Goal: Task Accomplishment & Management: Manage account settings

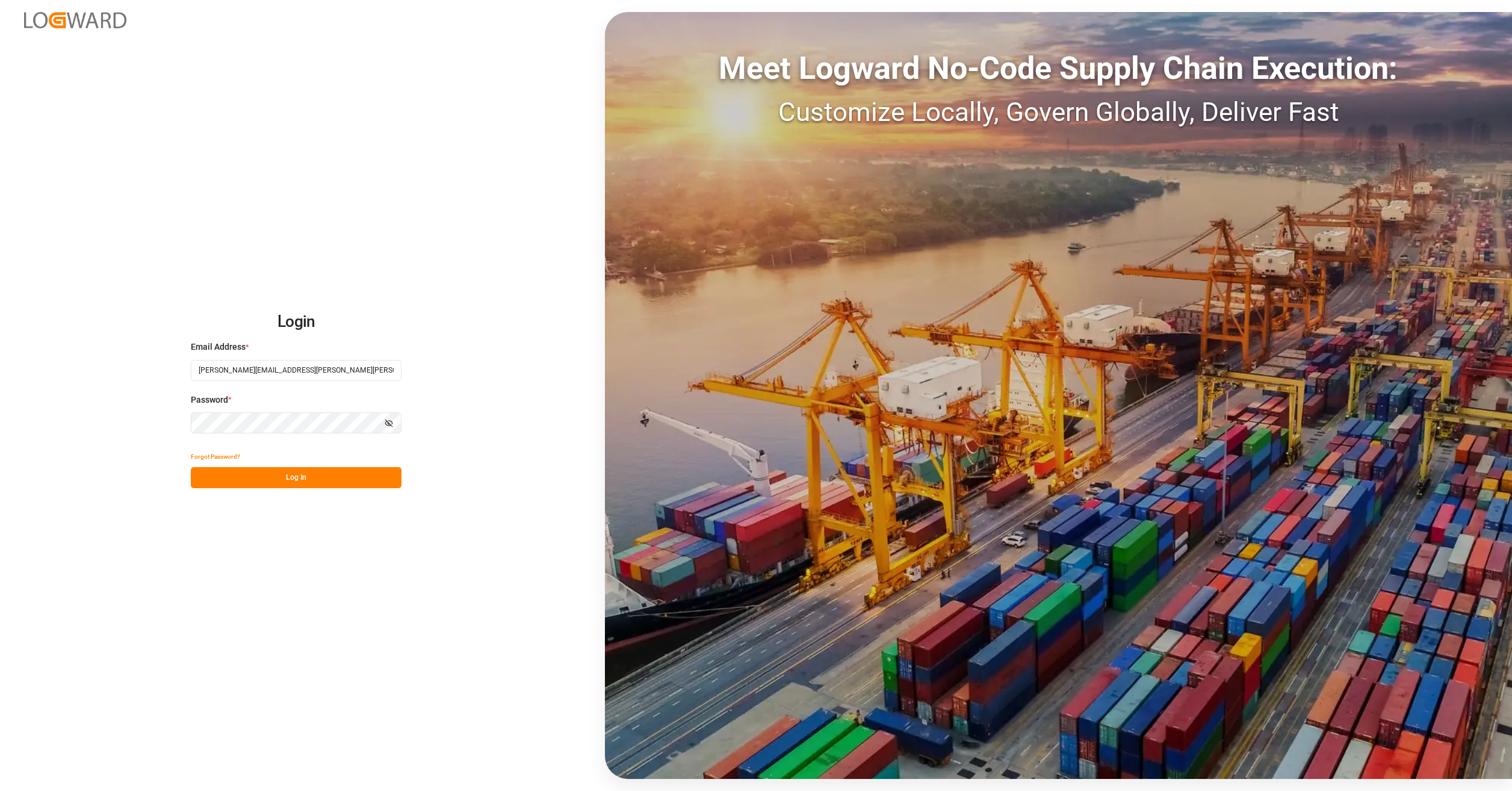
click at [318, 482] on button "Log In" at bounding box center [296, 478] width 211 height 21
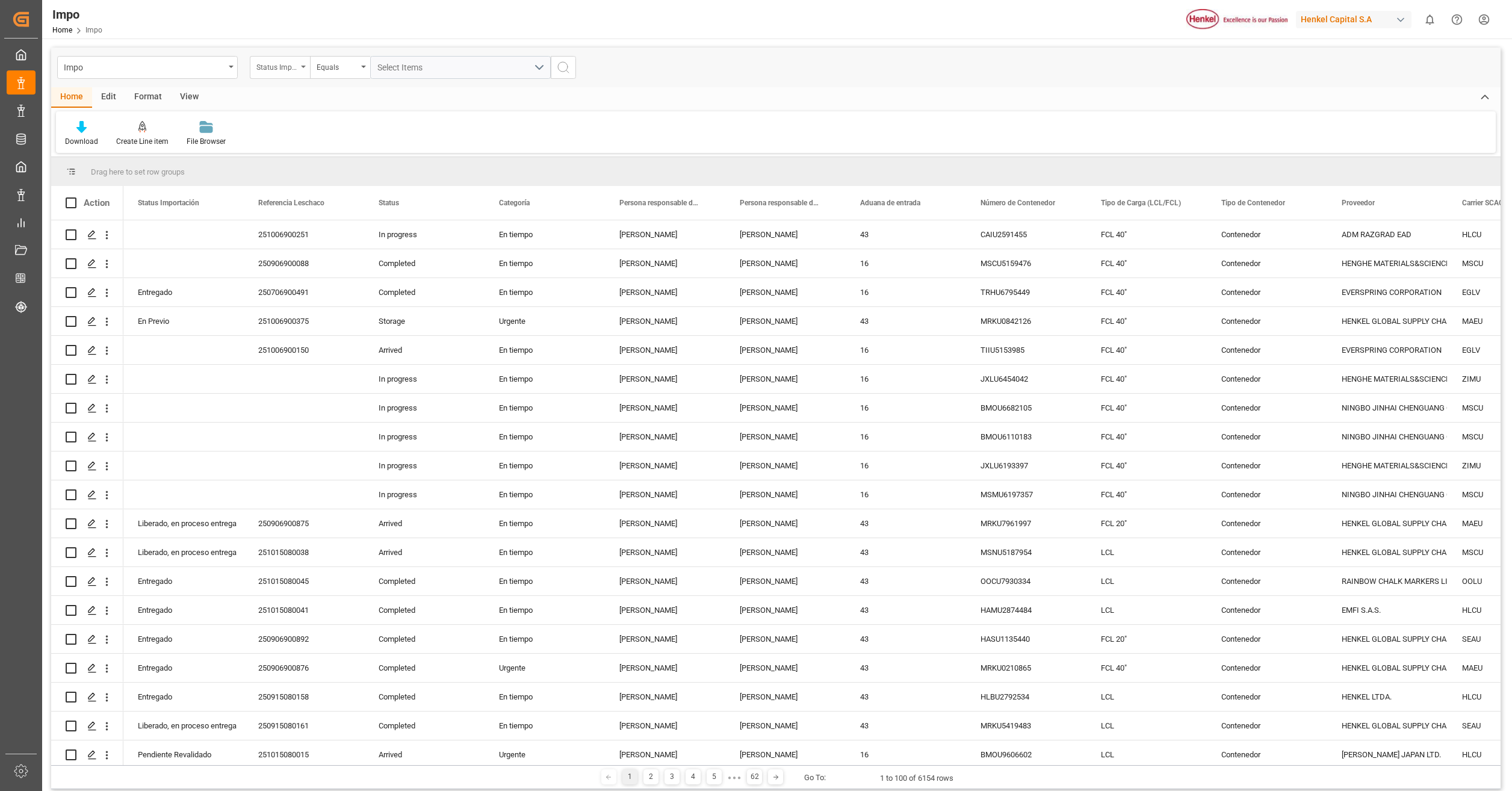
click at [275, 67] on div "Status Importación" at bounding box center [277, 66] width 41 height 14
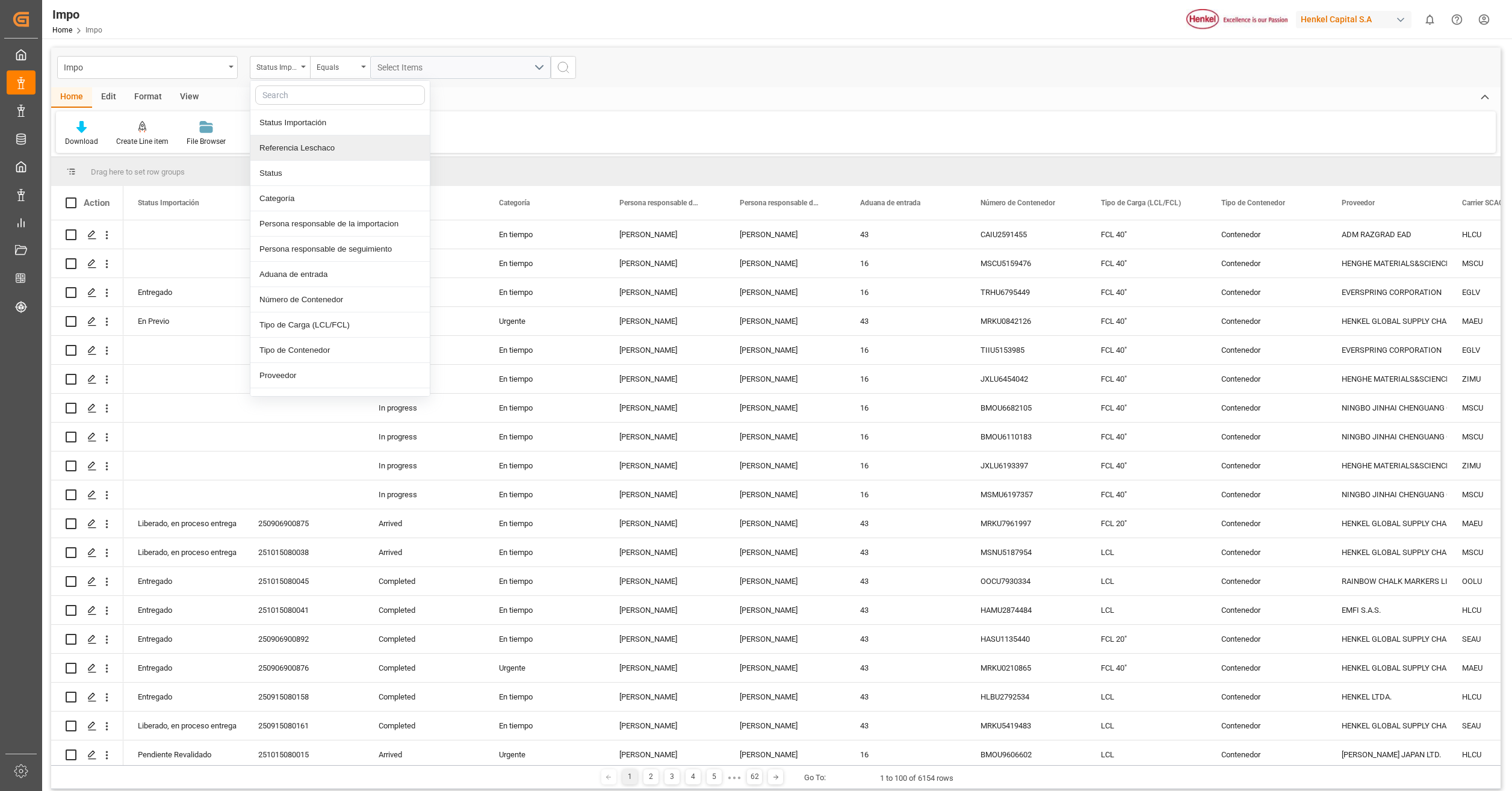
click at [325, 151] on div "Referencia Leschaco" at bounding box center [340, 148] width 179 height 25
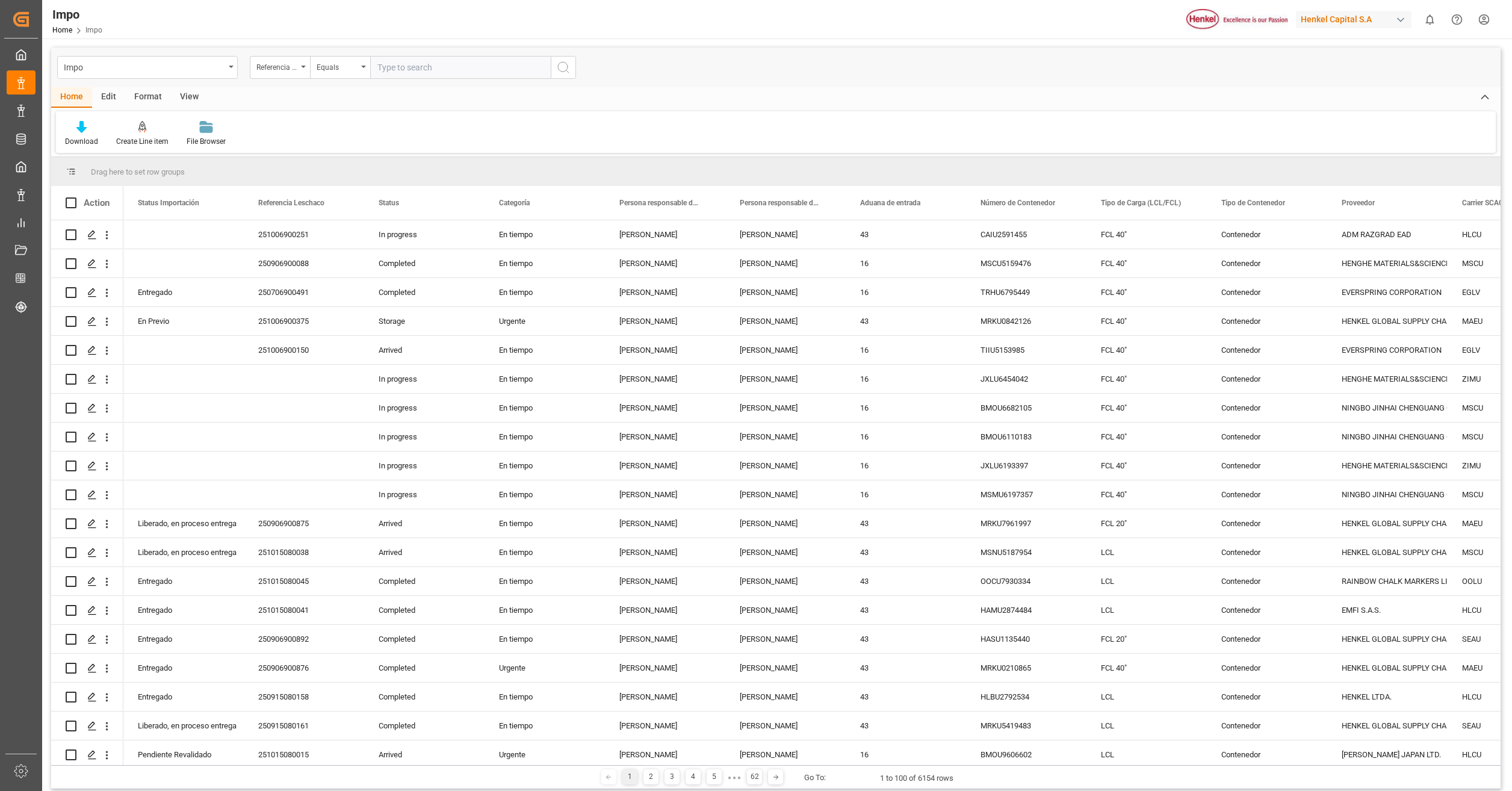
click at [404, 66] on input "text" at bounding box center [461, 67] width 181 height 23
type input "250915080161"
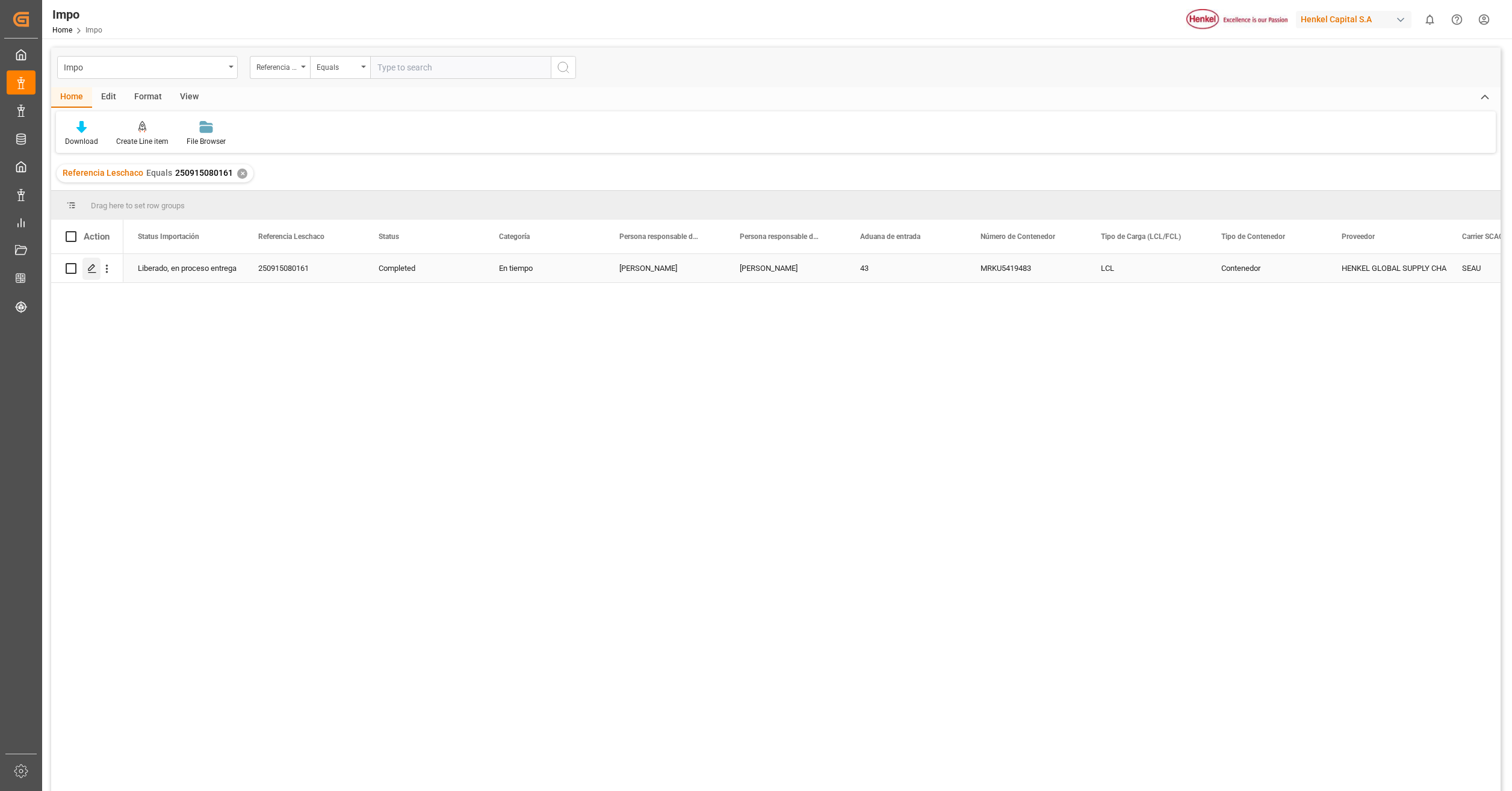
click at [88, 266] on icon "Press SPACE to select this row." at bounding box center [92, 269] width 10 height 10
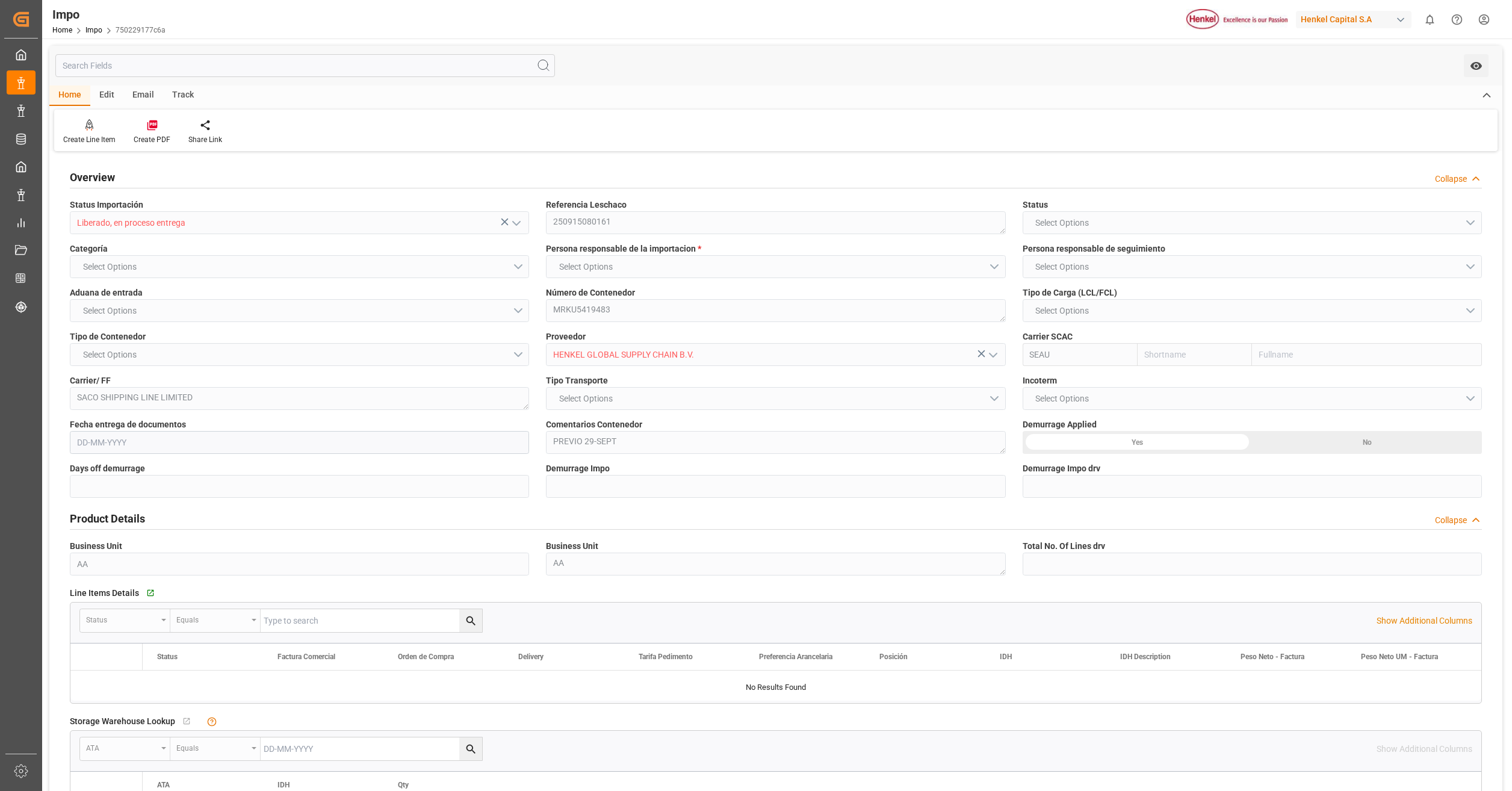
type input "Sealand"
type input "Sealand - A Maersk Company"
type input "0"
type input "1"
type input "3.072"
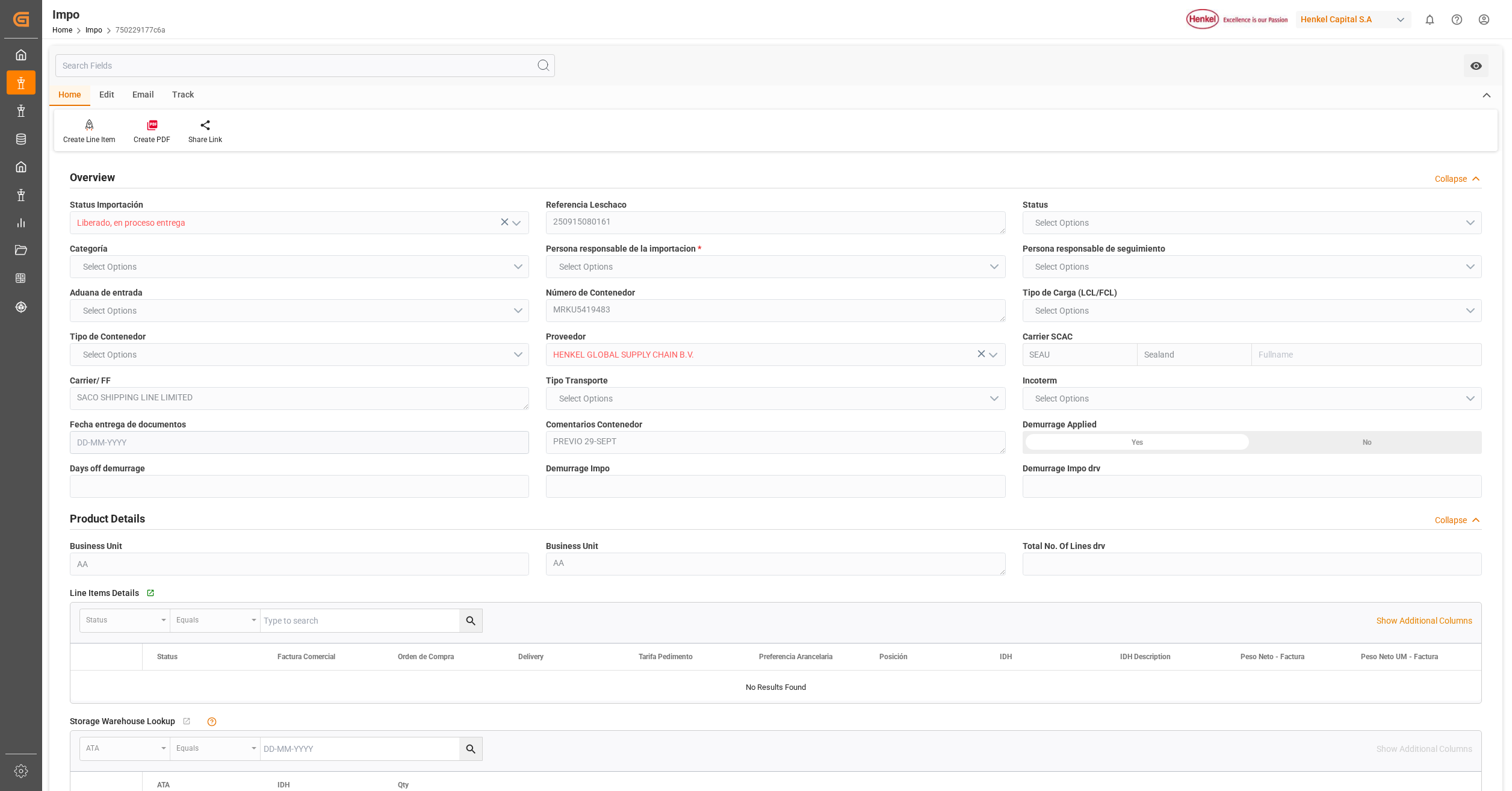
type input "3"
type input "[DATE]"
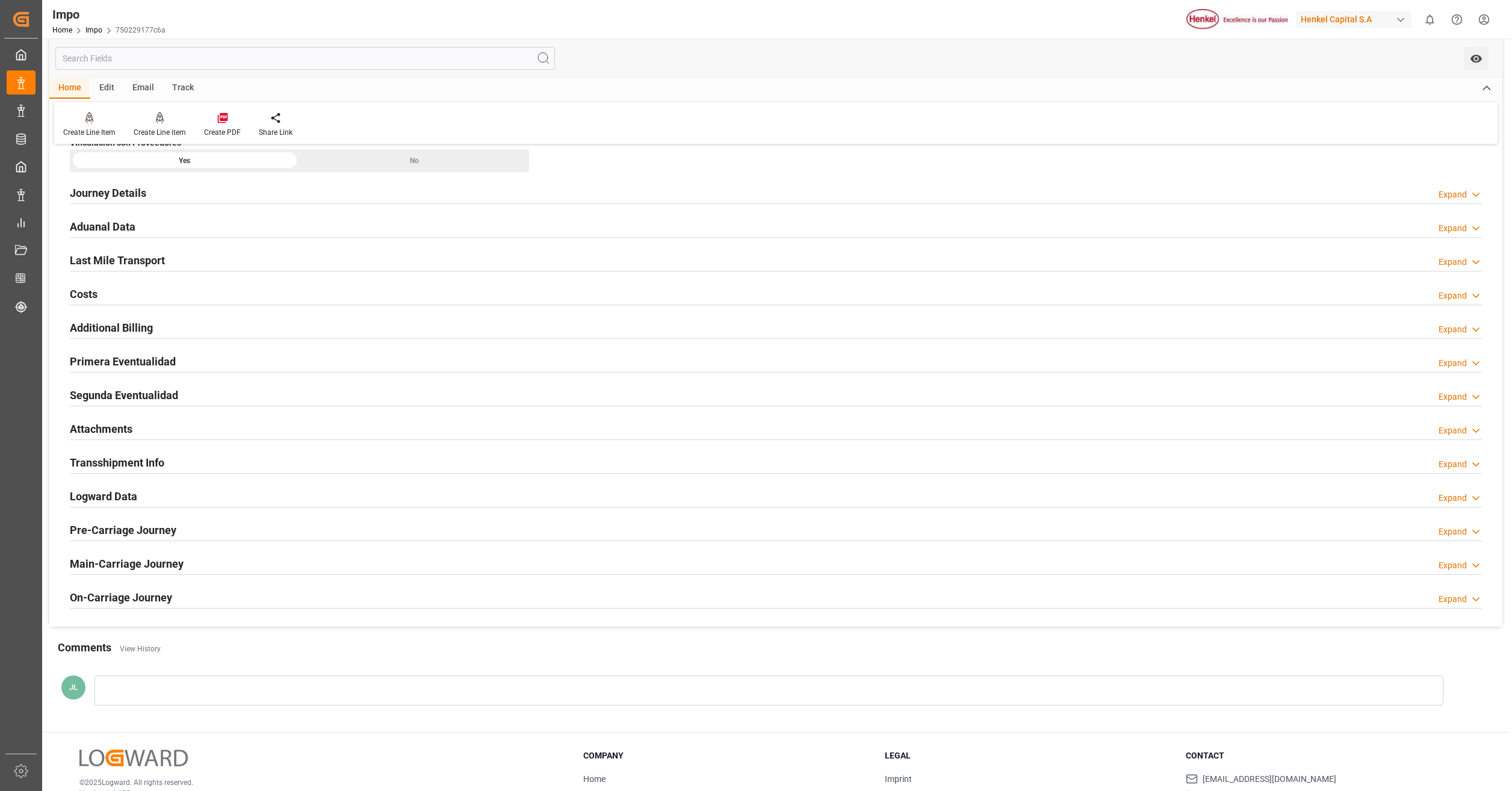
scroll to position [782, 0]
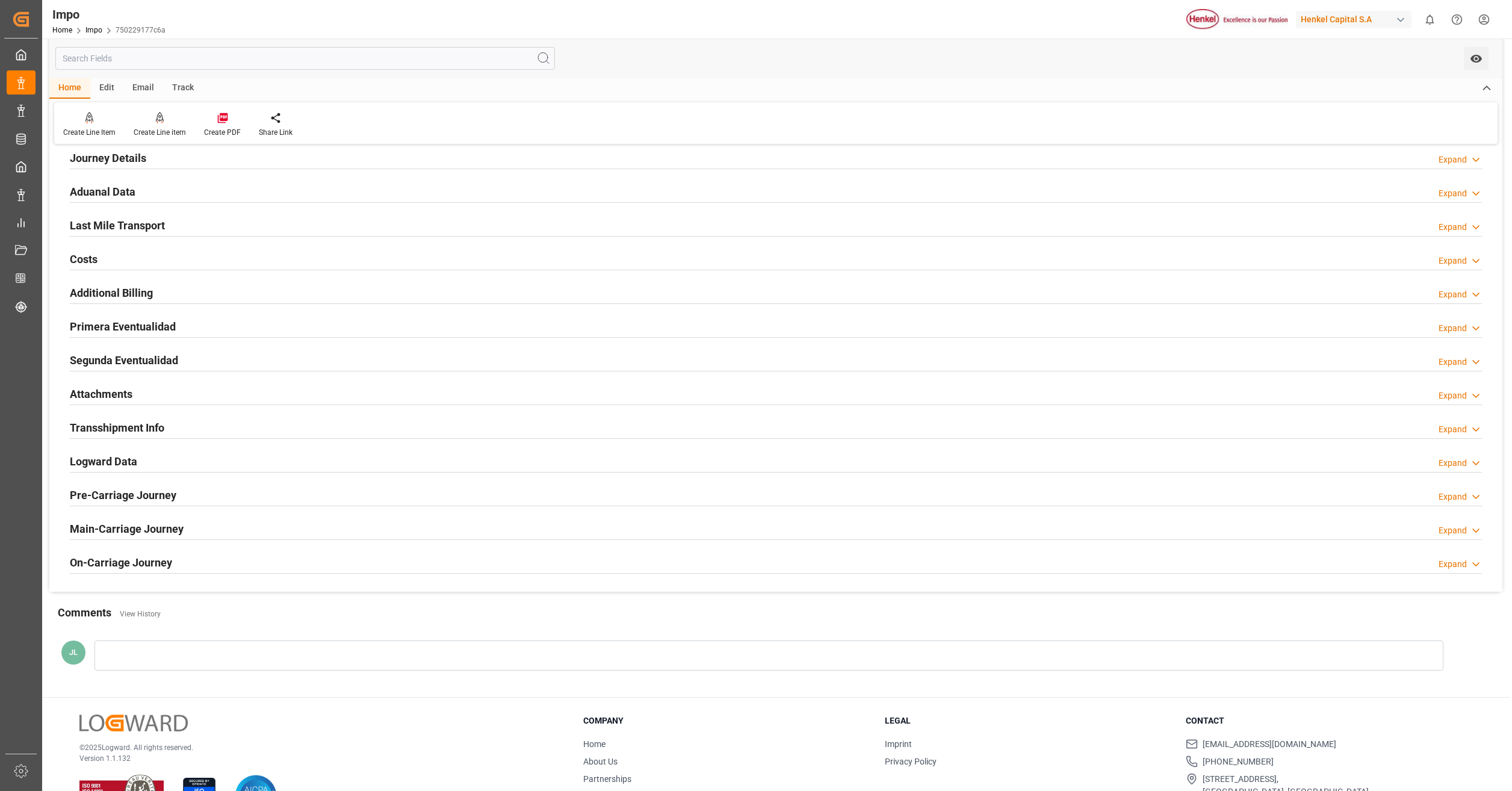
click at [134, 317] on div "Primera Eventualidad" at bounding box center [122, 325] width 106 height 23
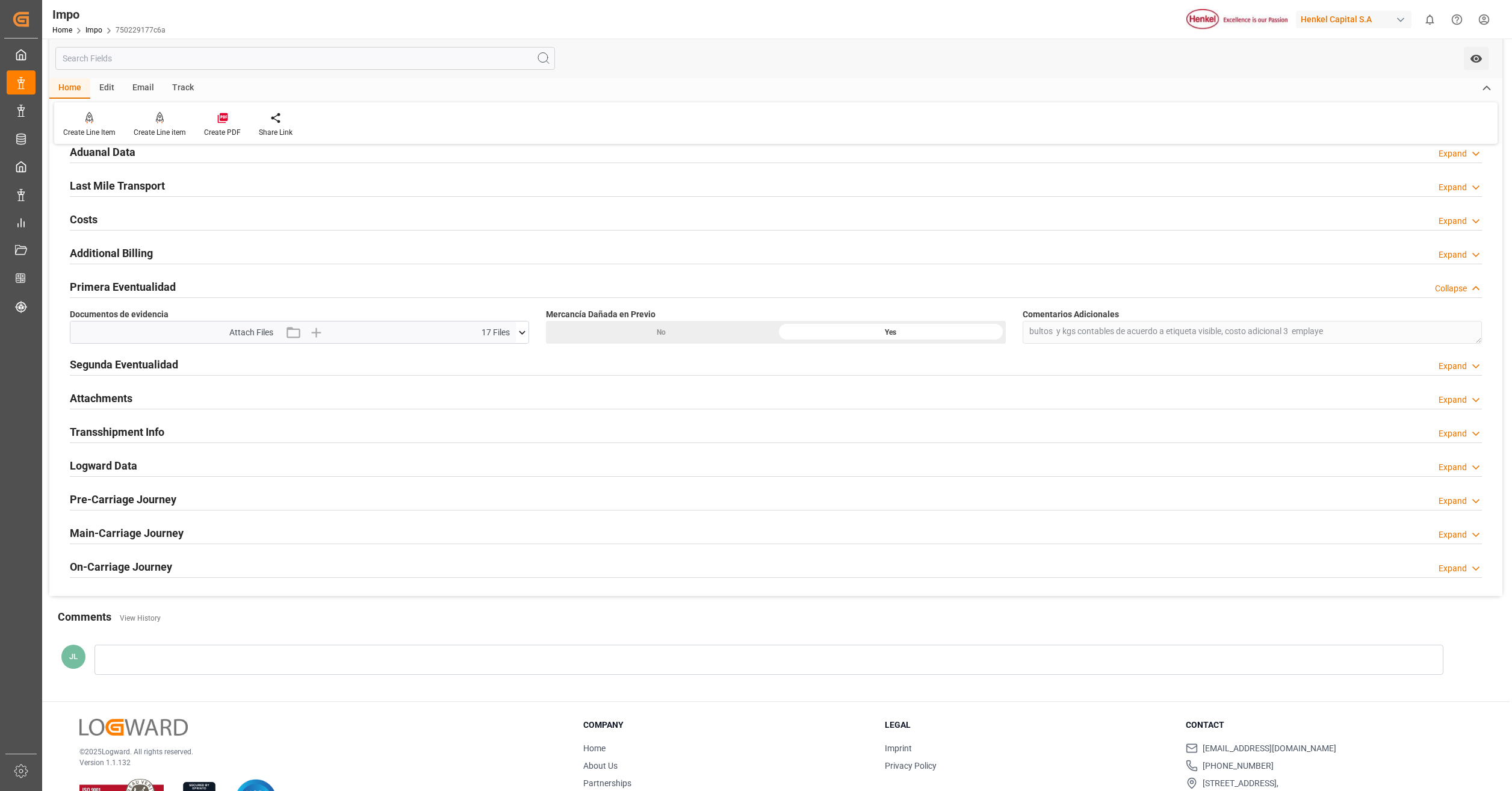
scroll to position [842, 0]
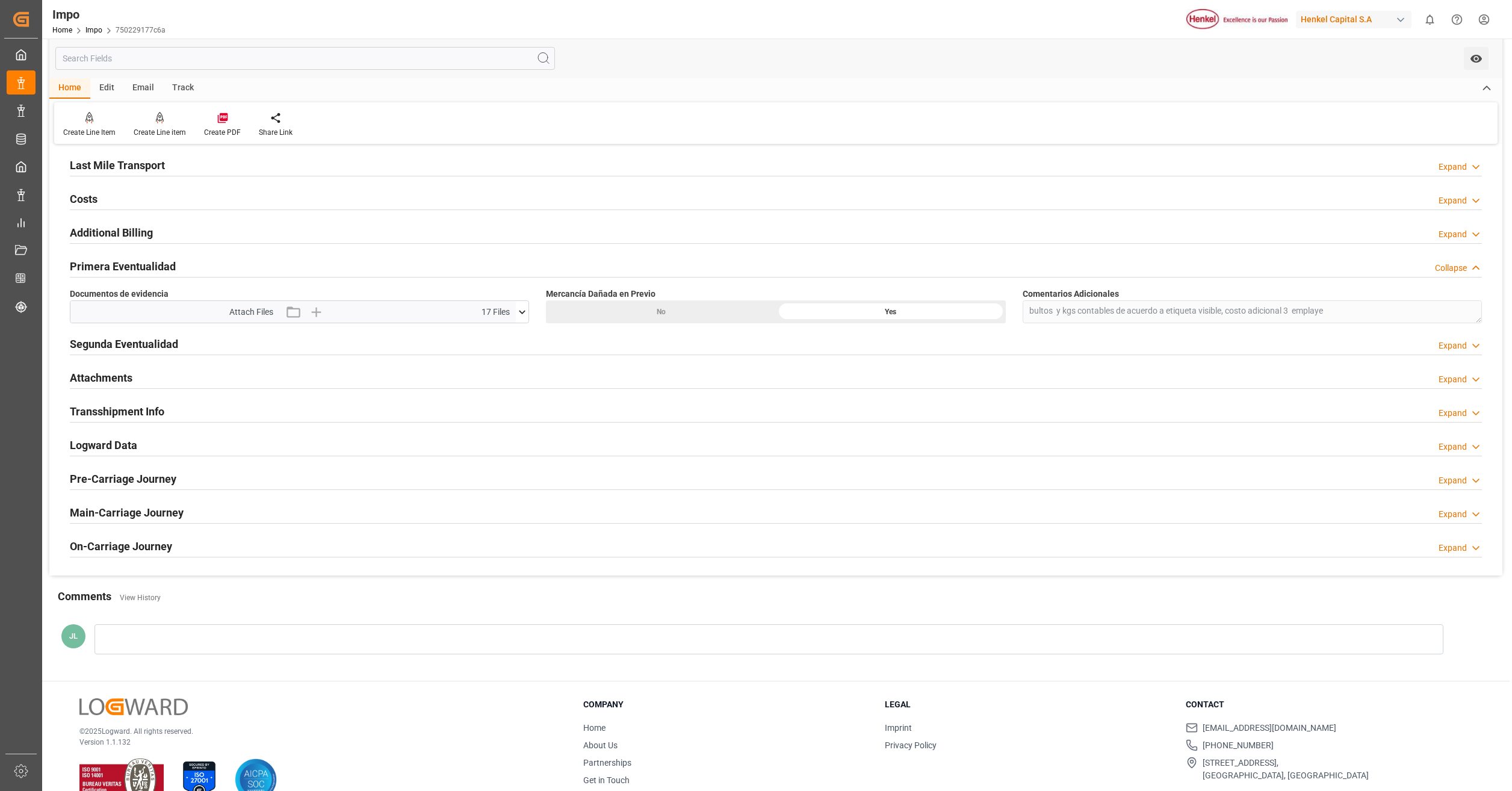
click at [526, 318] on button at bounding box center [522, 311] width 13 height 21
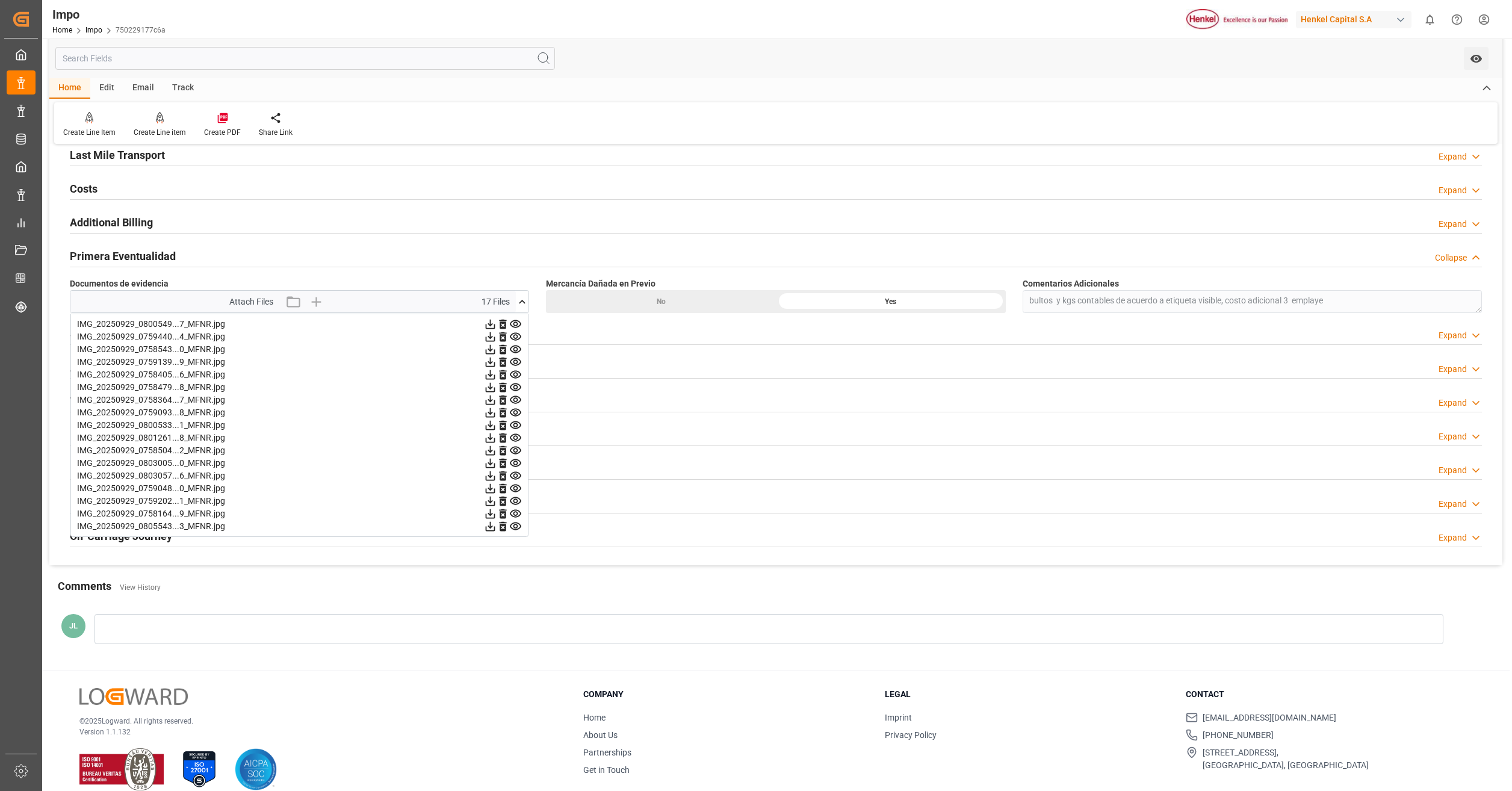
scroll to position [869, 0]
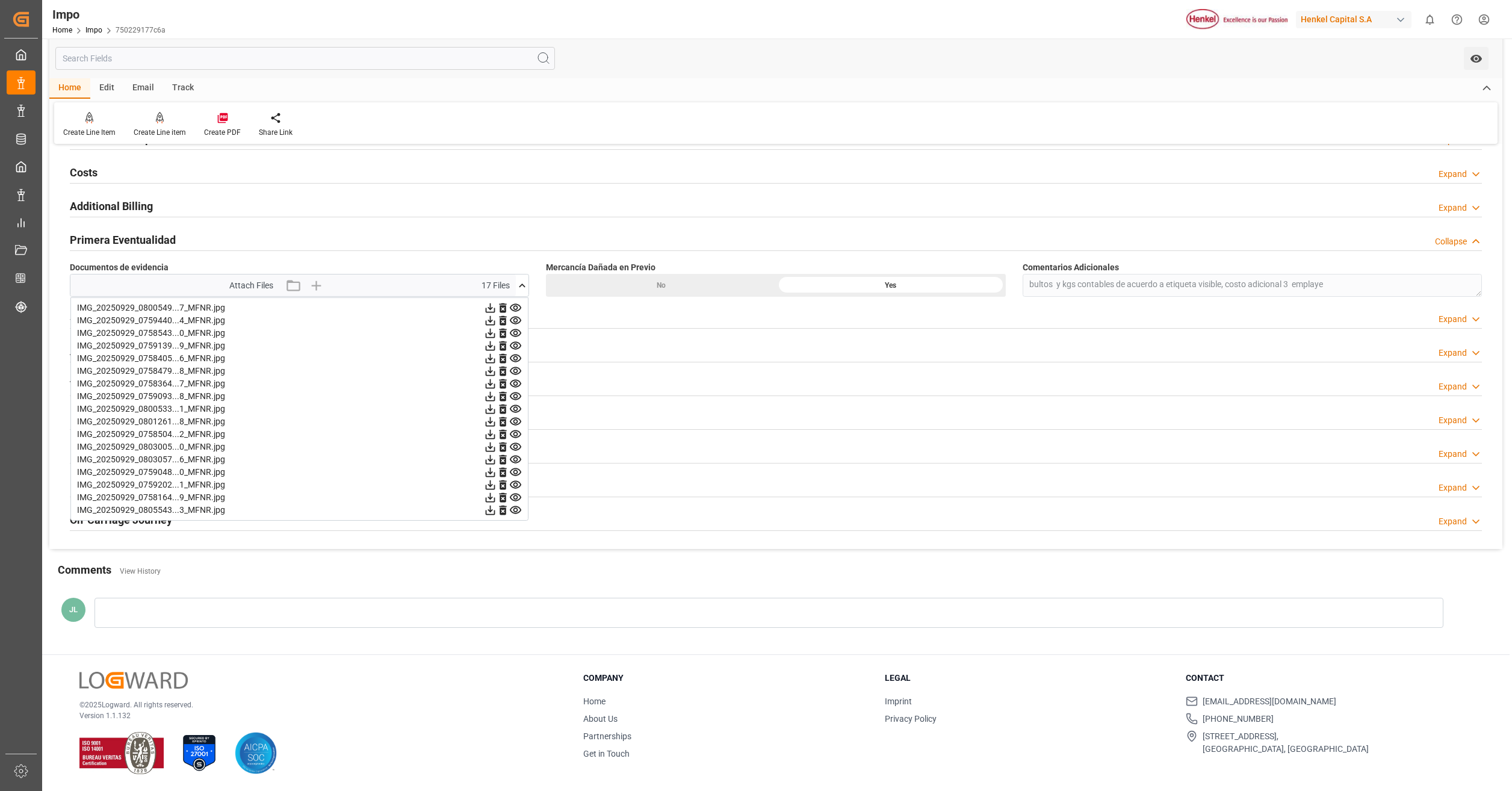
click at [516, 310] on icon at bounding box center [516, 307] width 13 height 13
click at [512, 321] on icon at bounding box center [516, 320] width 13 height 13
click at [516, 332] on icon at bounding box center [516, 333] width 13 height 13
click at [521, 347] on icon at bounding box center [516, 345] width 13 height 13
click at [516, 358] on icon at bounding box center [516, 358] width 13 height 13
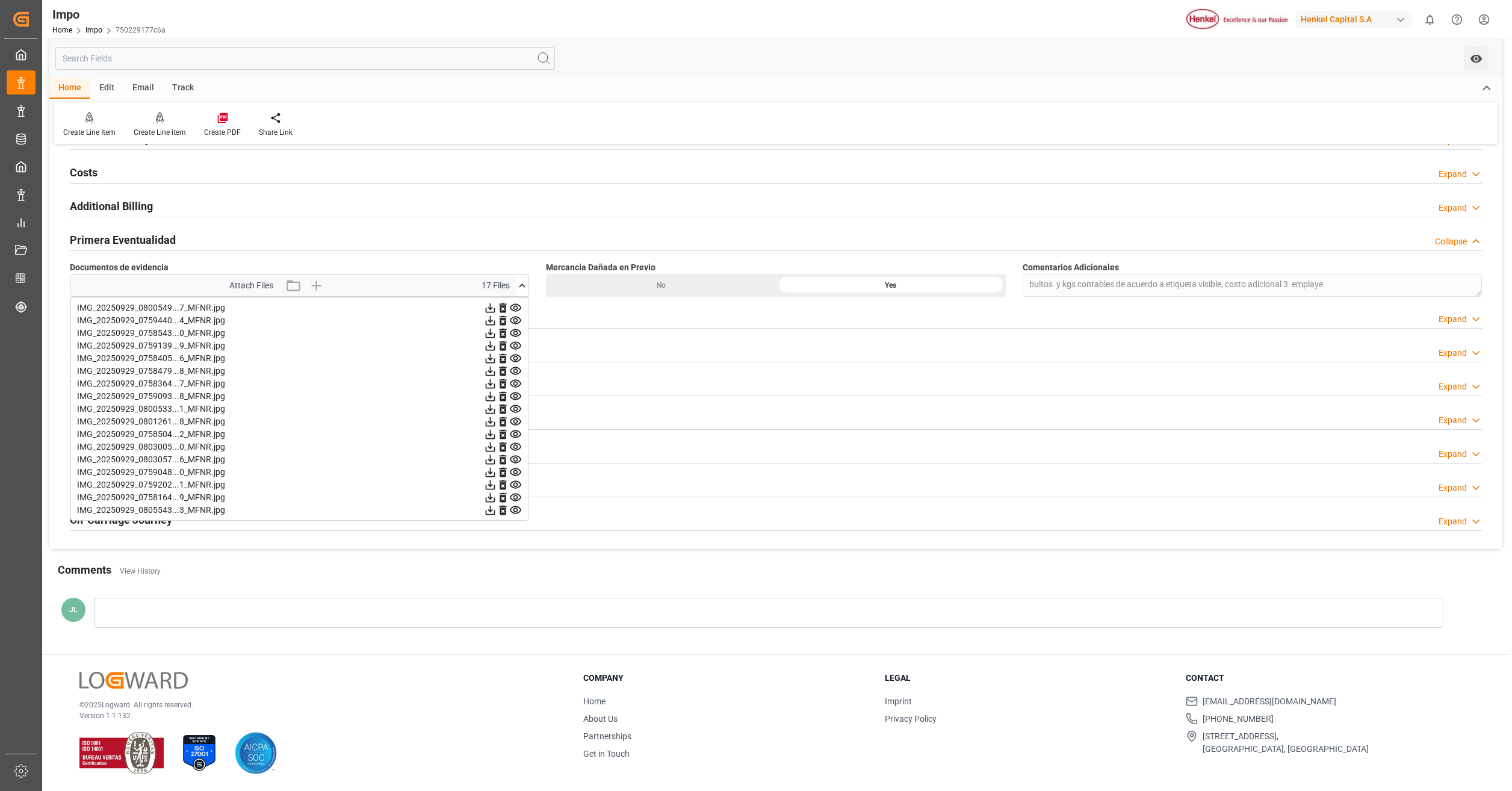
click at [514, 373] on icon at bounding box center [516, 371] width 12 height 8
click at [515, 382] on icon at bounding box center [516, 383] width 12 height 8
click at [513, 397] on icon at bounding box center [516, 396] width 13 height 13
click at [517, 369] on icon at bounding box center [516, 371] width 13 height 13
click at [516, 383] on icon at bounding box center [516, 383] width 13 height 13
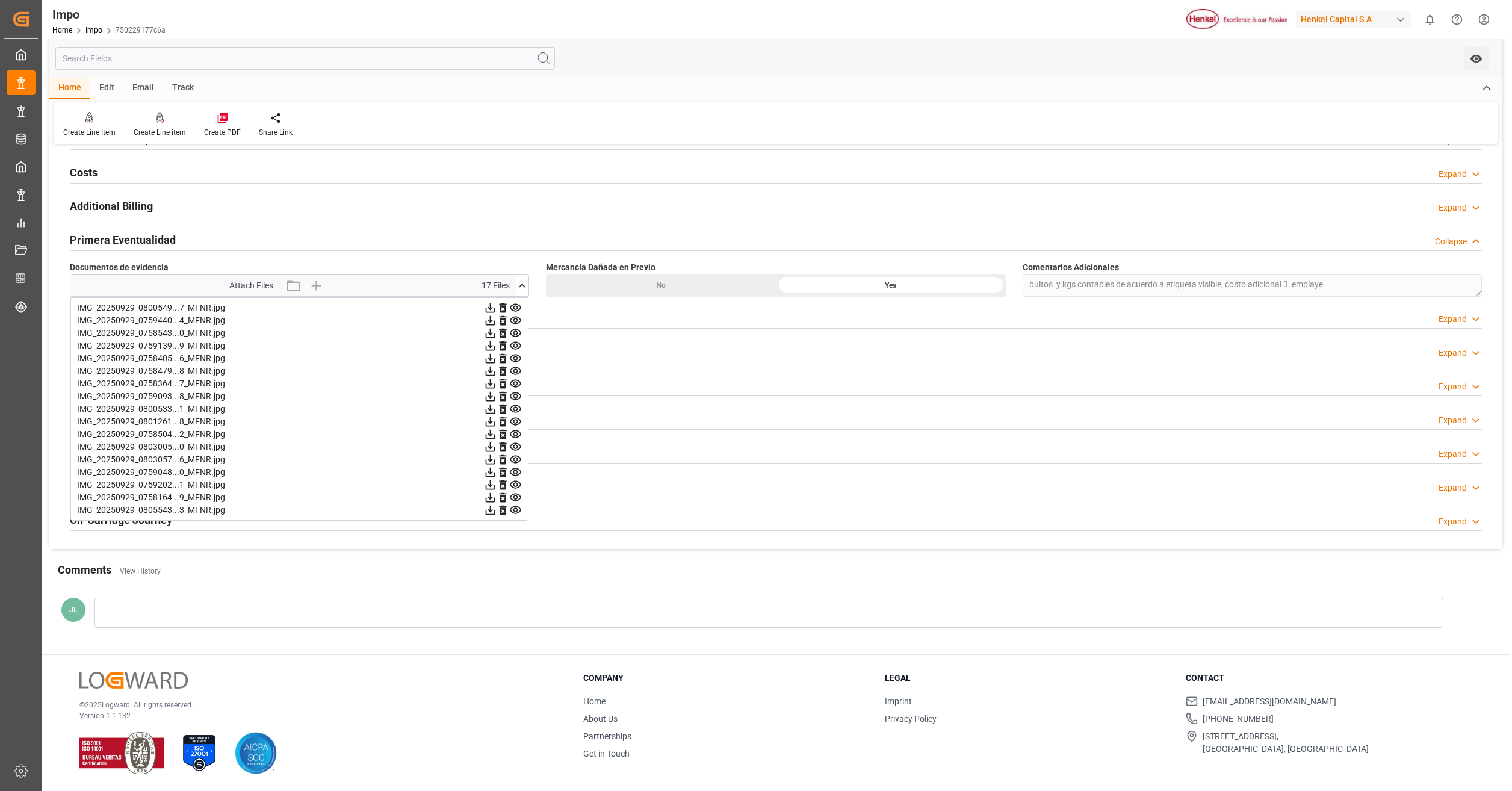
click at [516, 394] on icon at bounding box center [516, 396] width 12 height 8
click at [515, 406] on icon at bounding box center [516, 409] width 13 height 13
click at [515, 419] on icon at bounding box center [516, 421] width 13 height 13
click at [515, 429] on icon at bounding box center [516, 434] width 13 height 13
click at [514, 440] on icon at bounding box center [516, 434] width 13 height 13
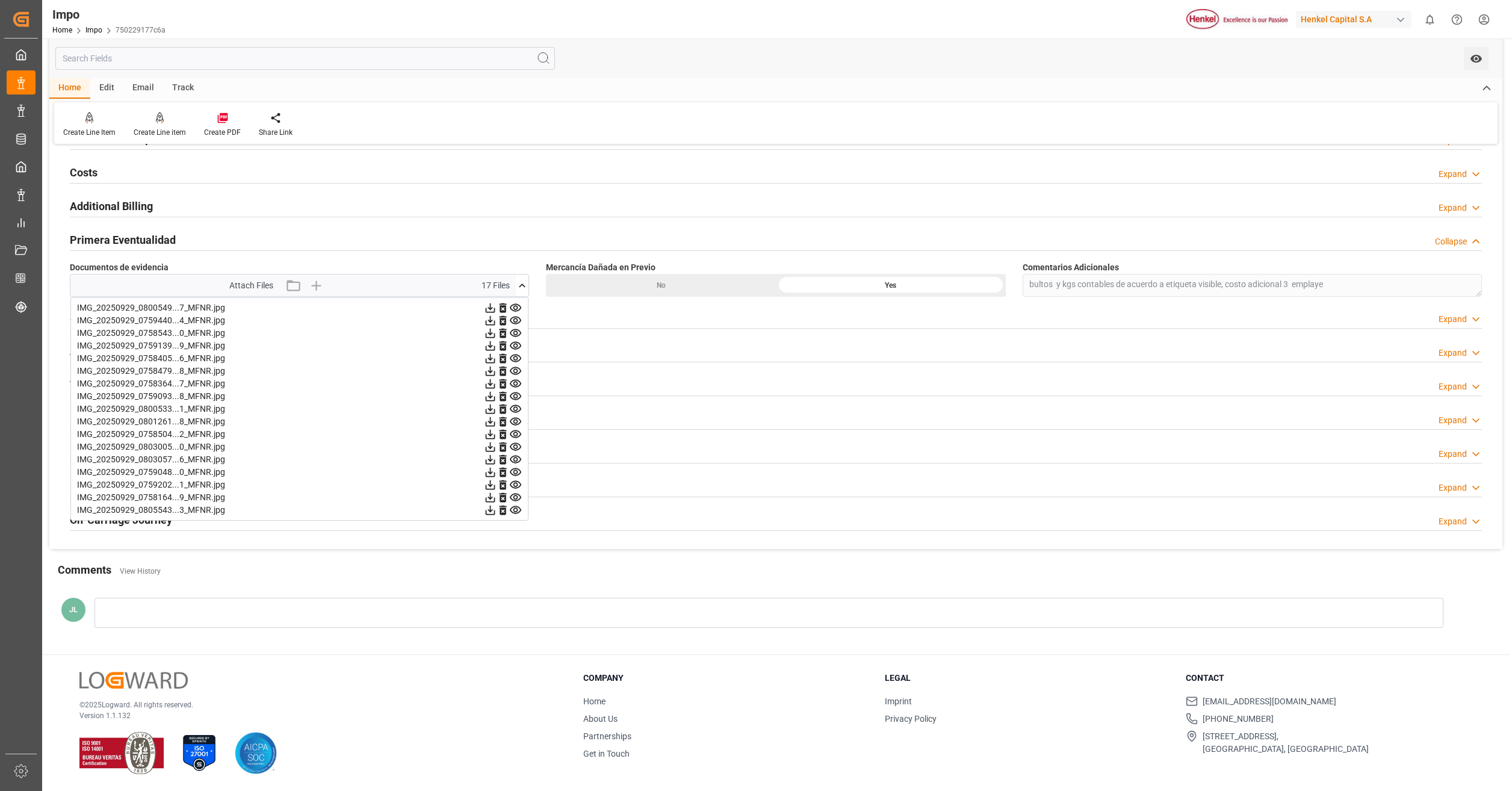
click at [516, 448] on icon at bounding box center [516, 447] width 13 height 13
click at [516, 458] on icon at bounding box center [516, 459] width 12 height 8
click at [516, 473] on icon at bounding box center [516, 472] width 13 height 13
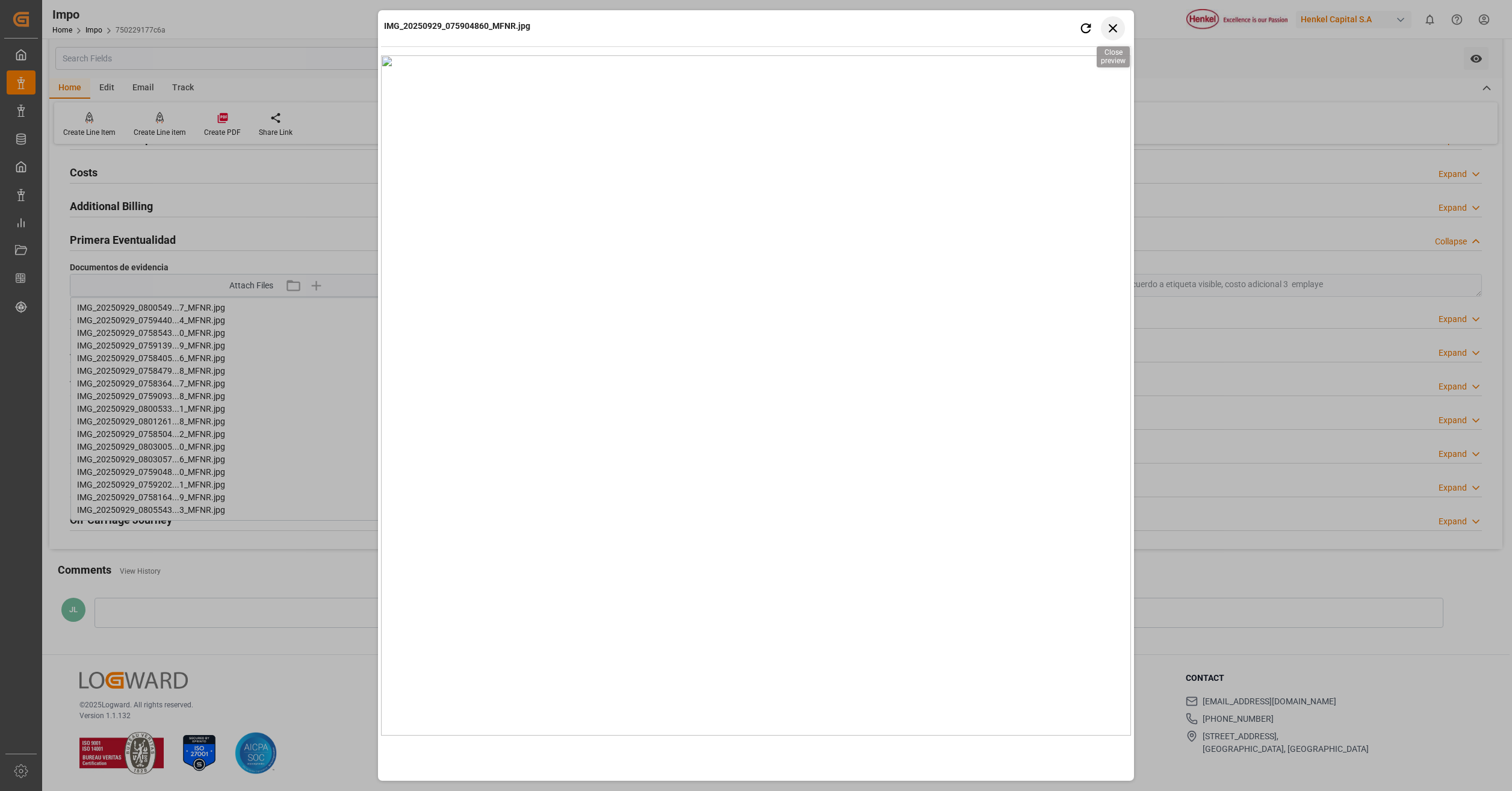
click at [1117, 30] on icon "button" at bounding box center [1113, 28] width 15 height 15
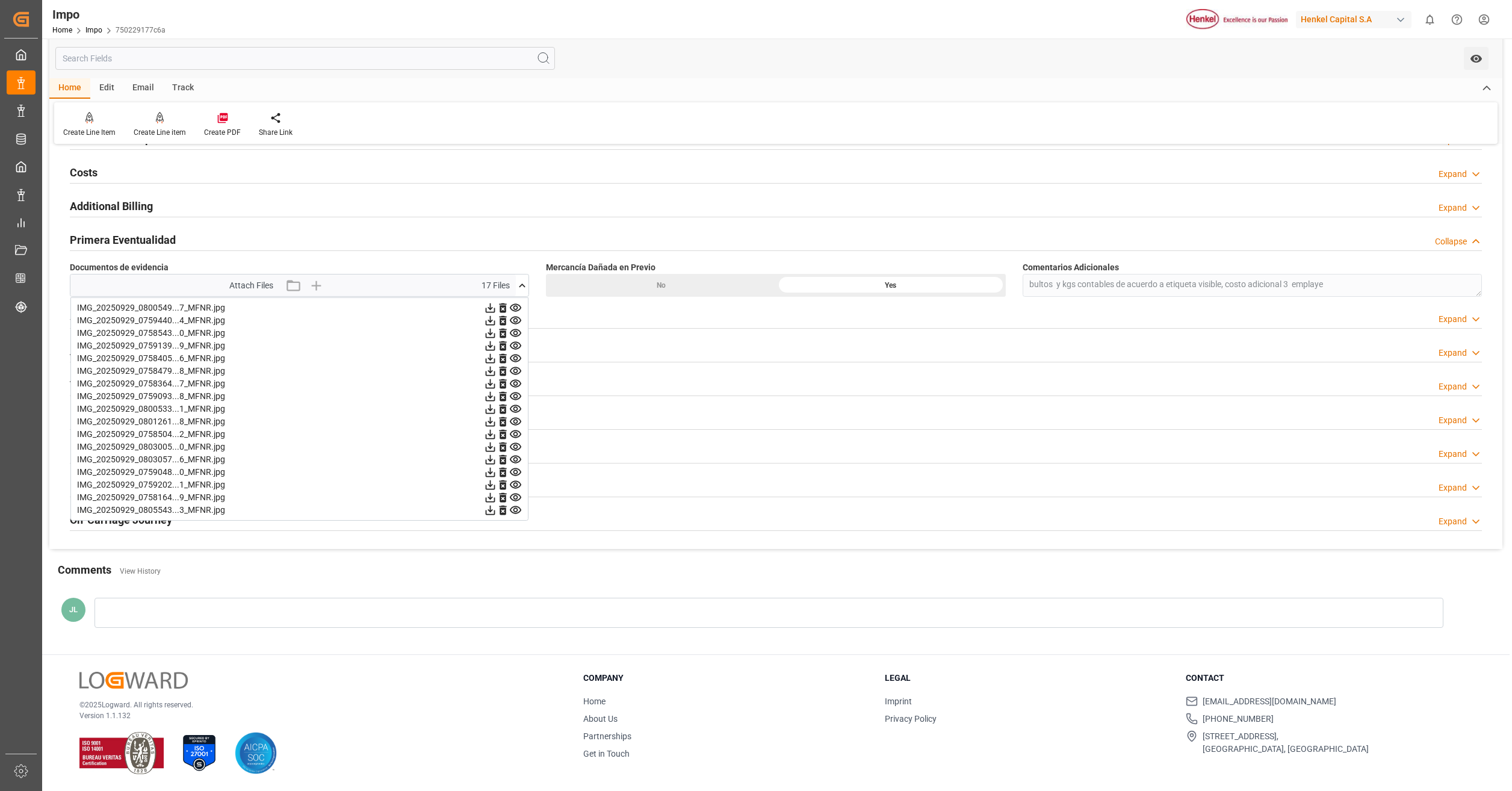
scroll to position [864, 0]
